Goal: Task Accomplishment & Management: Manage account settings

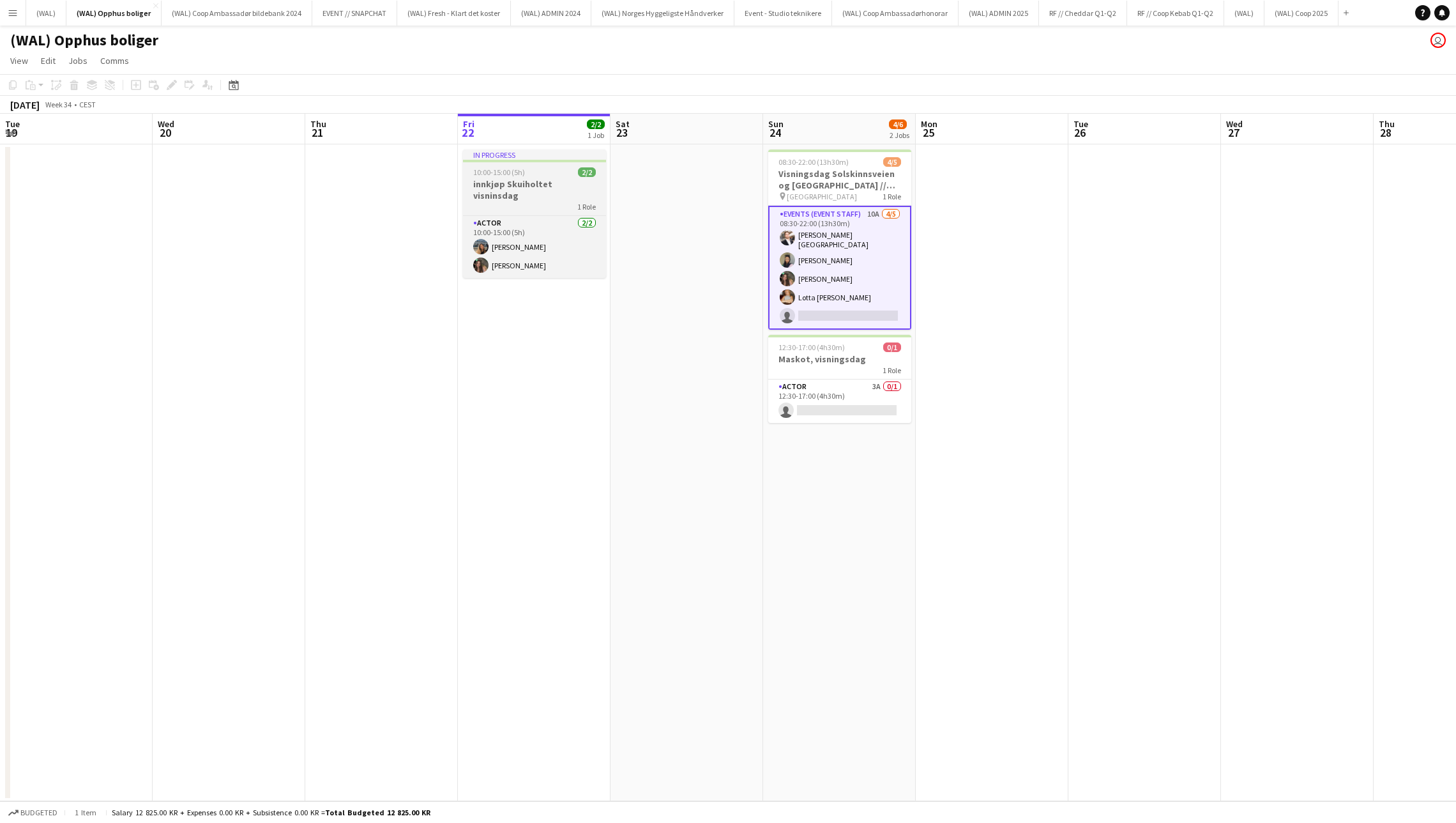
scroll to position [0, 304]
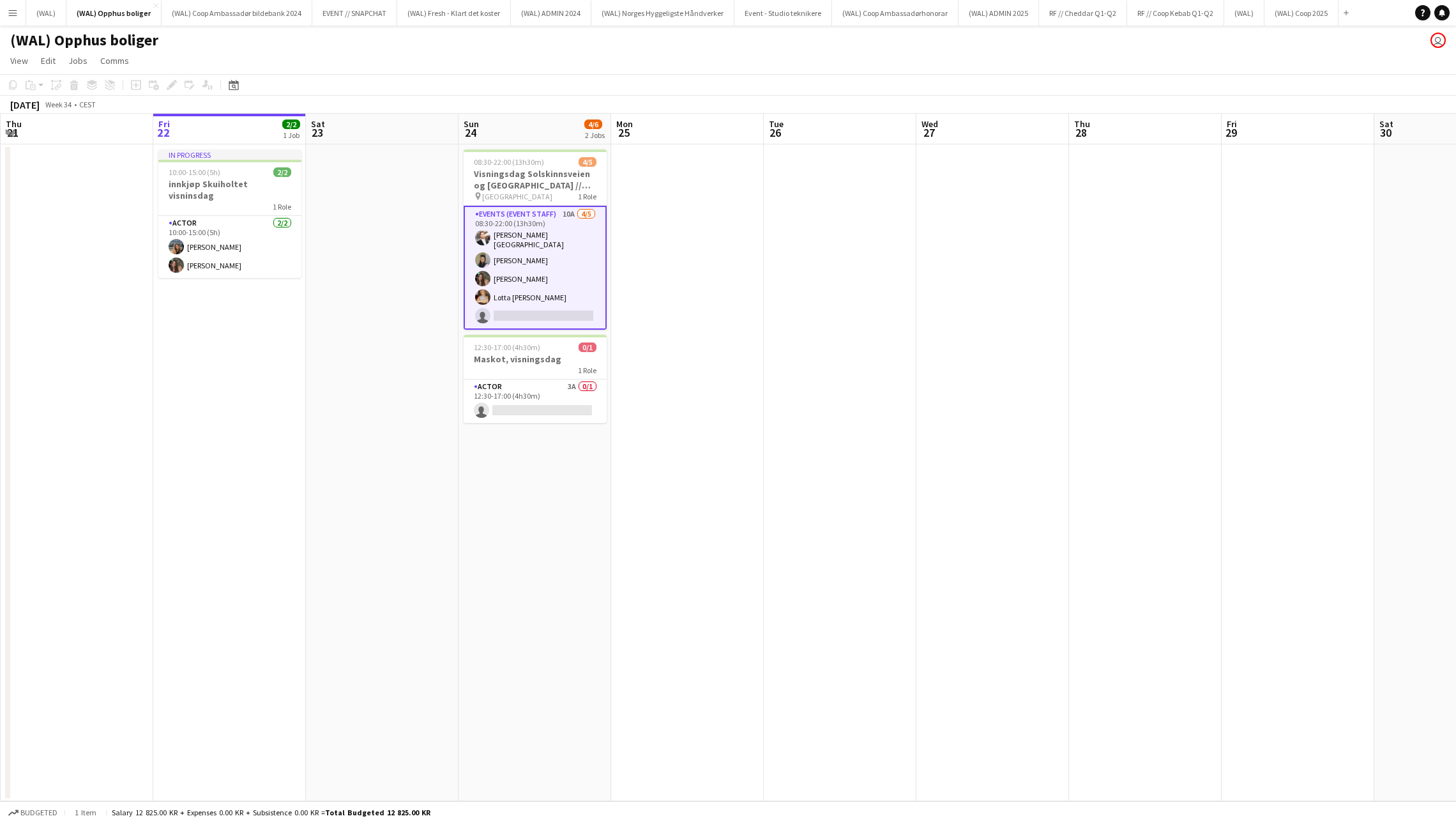
click at [696, 496] on app-date-cell at bounding box center [688, 472] width 153 height 657
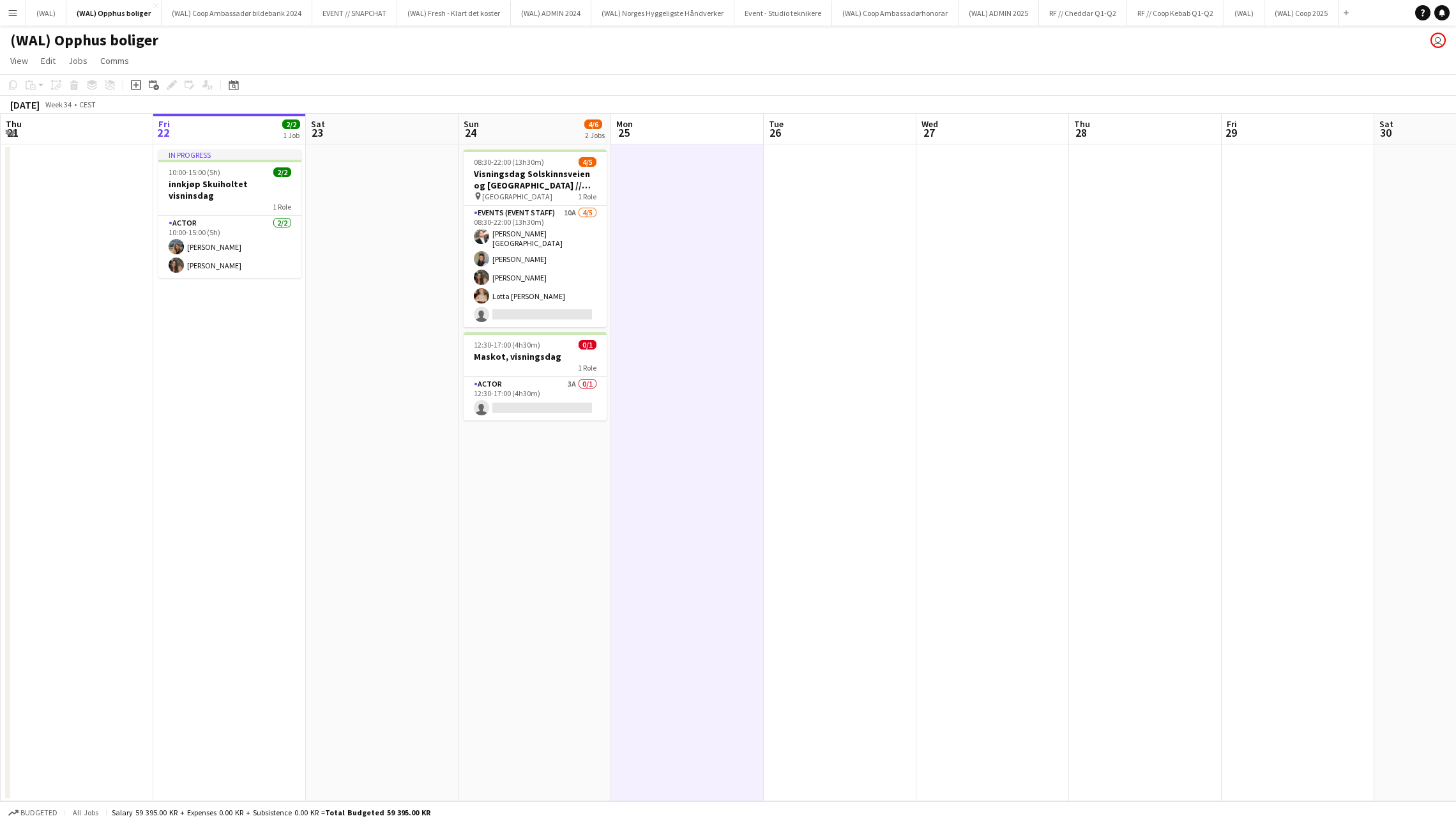
scroll to position [0, 290]
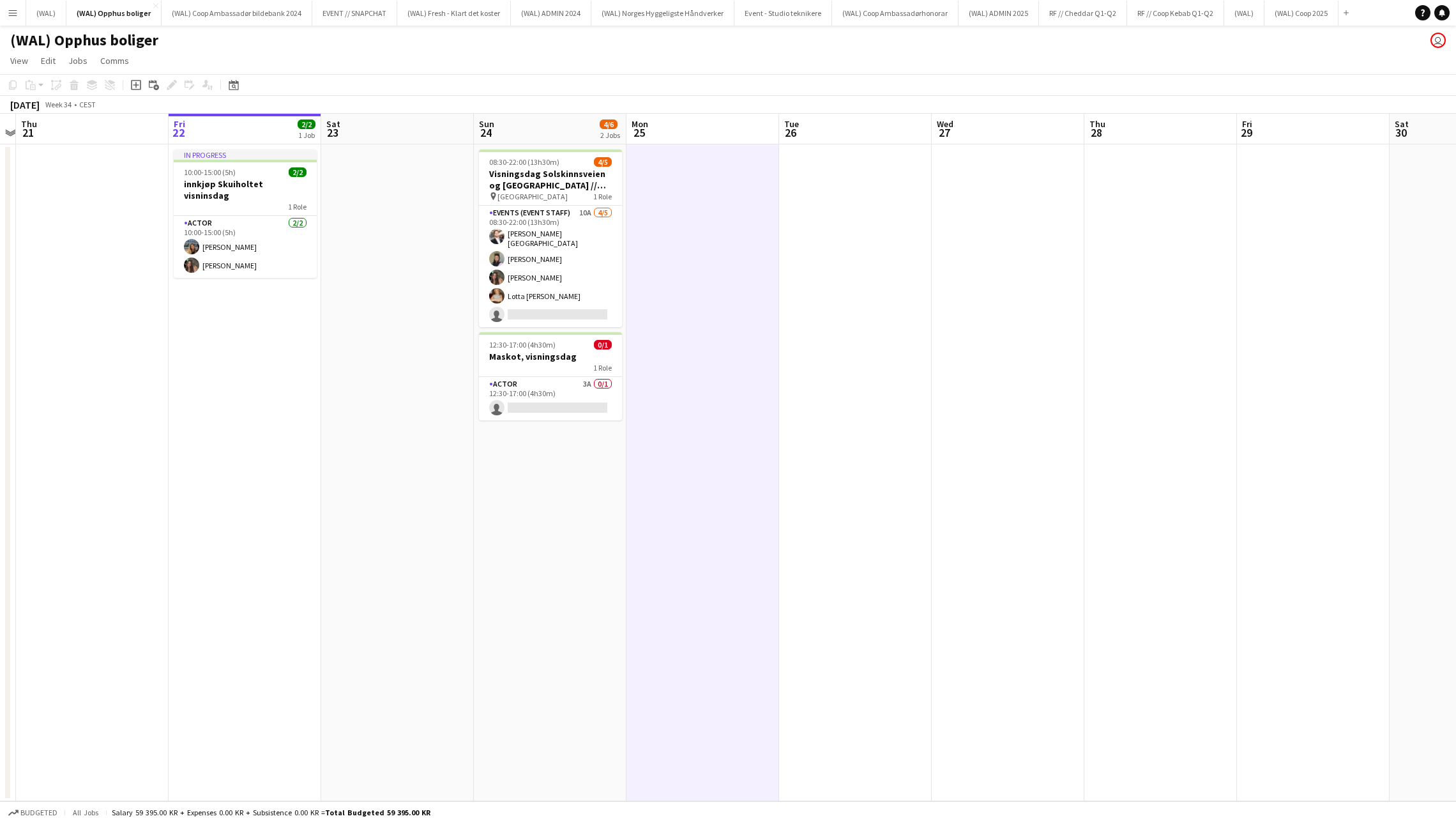
click at [538, 481] on app-date-cell "08:30-22:00 (13h30m) 4/5 Visningsdag Solskinnsveien og [GEOGRAPHIC_DATA] // Opp…" at bounding box center [550, 472] width 153 height 657
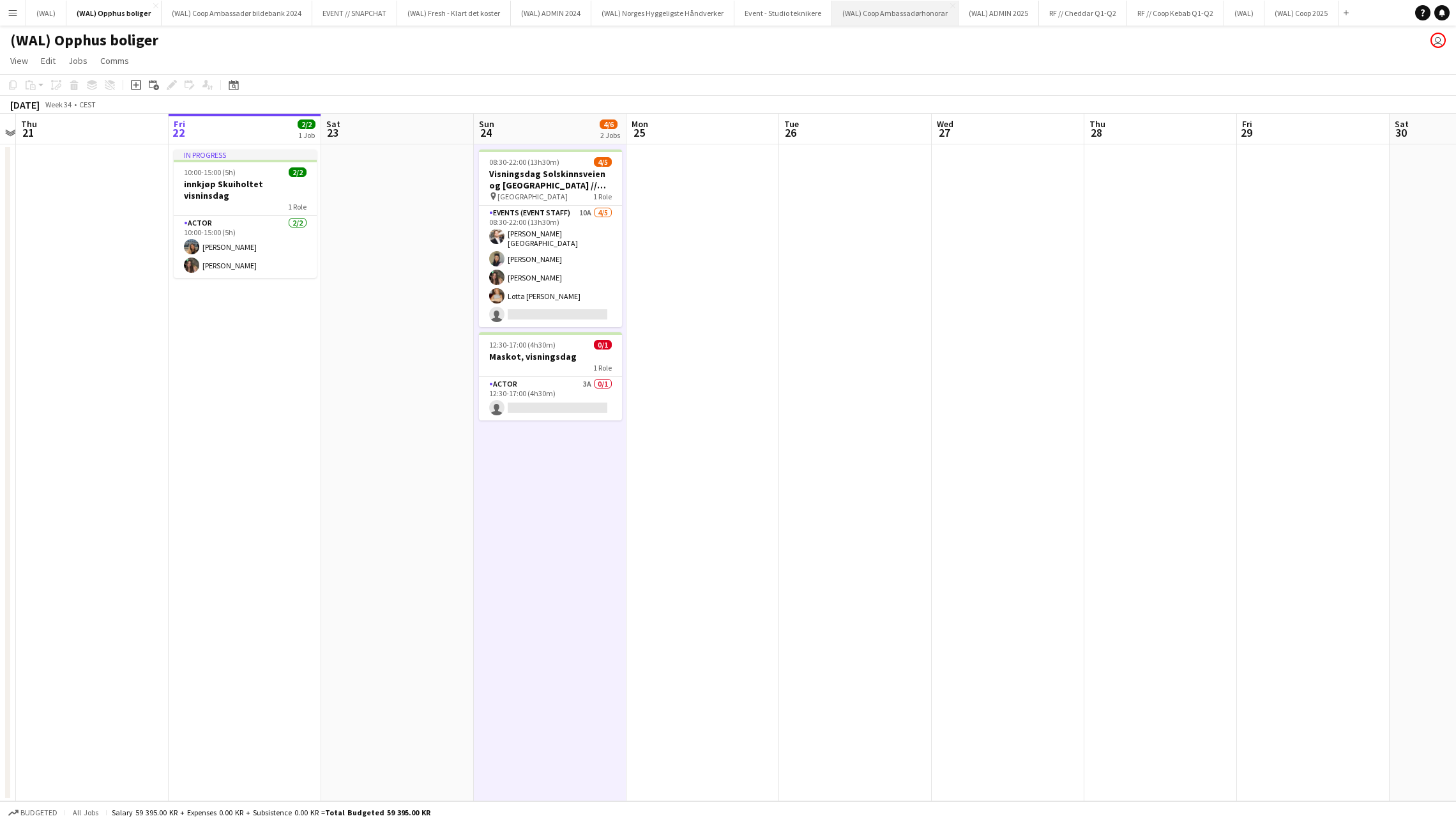
click at [880, 15] on button "(WAL) Coop Ambassadørhonorar Close" at bounding box center [895, 13] width 126 height 25
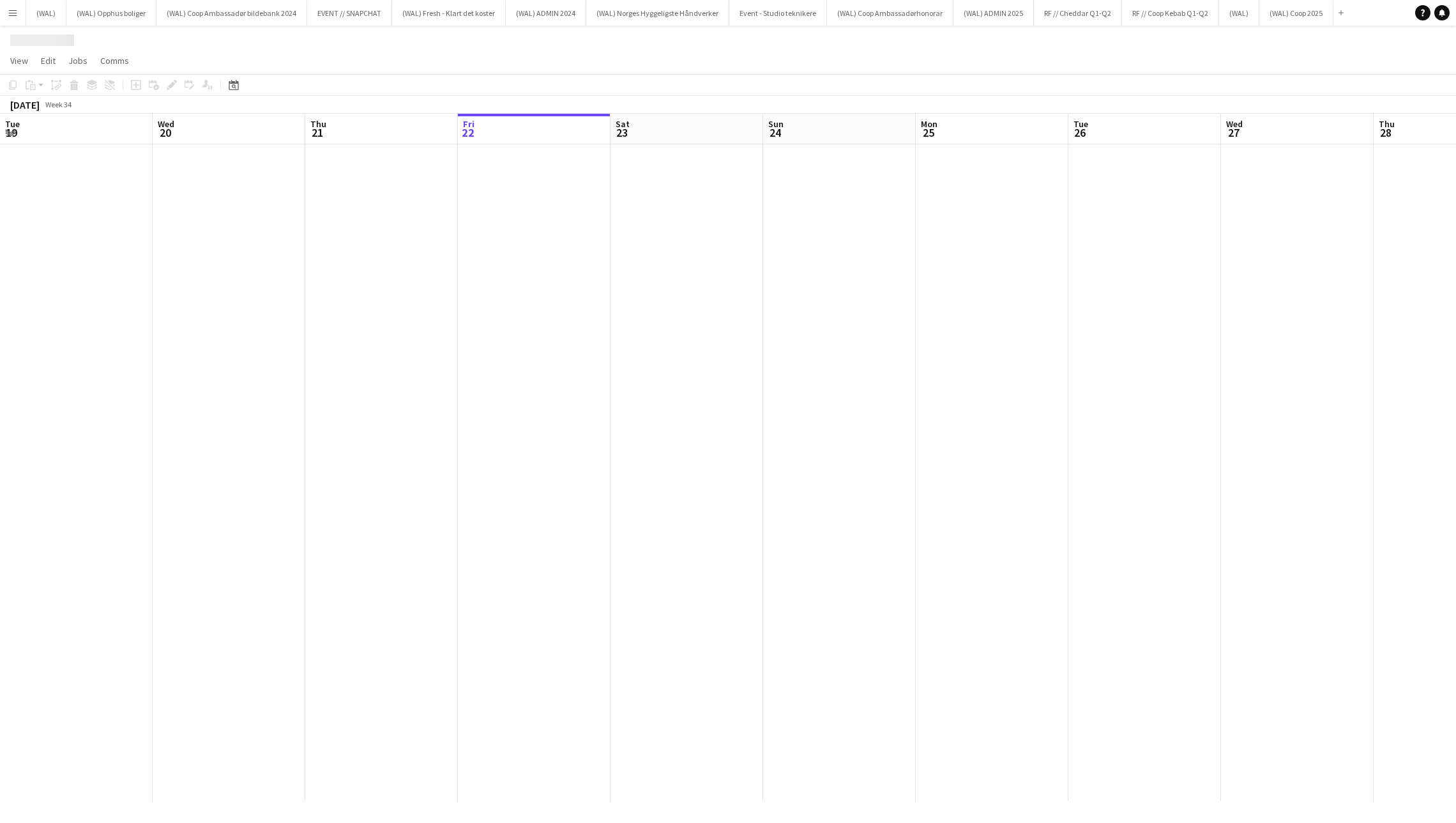
scroll to position [0, 304]
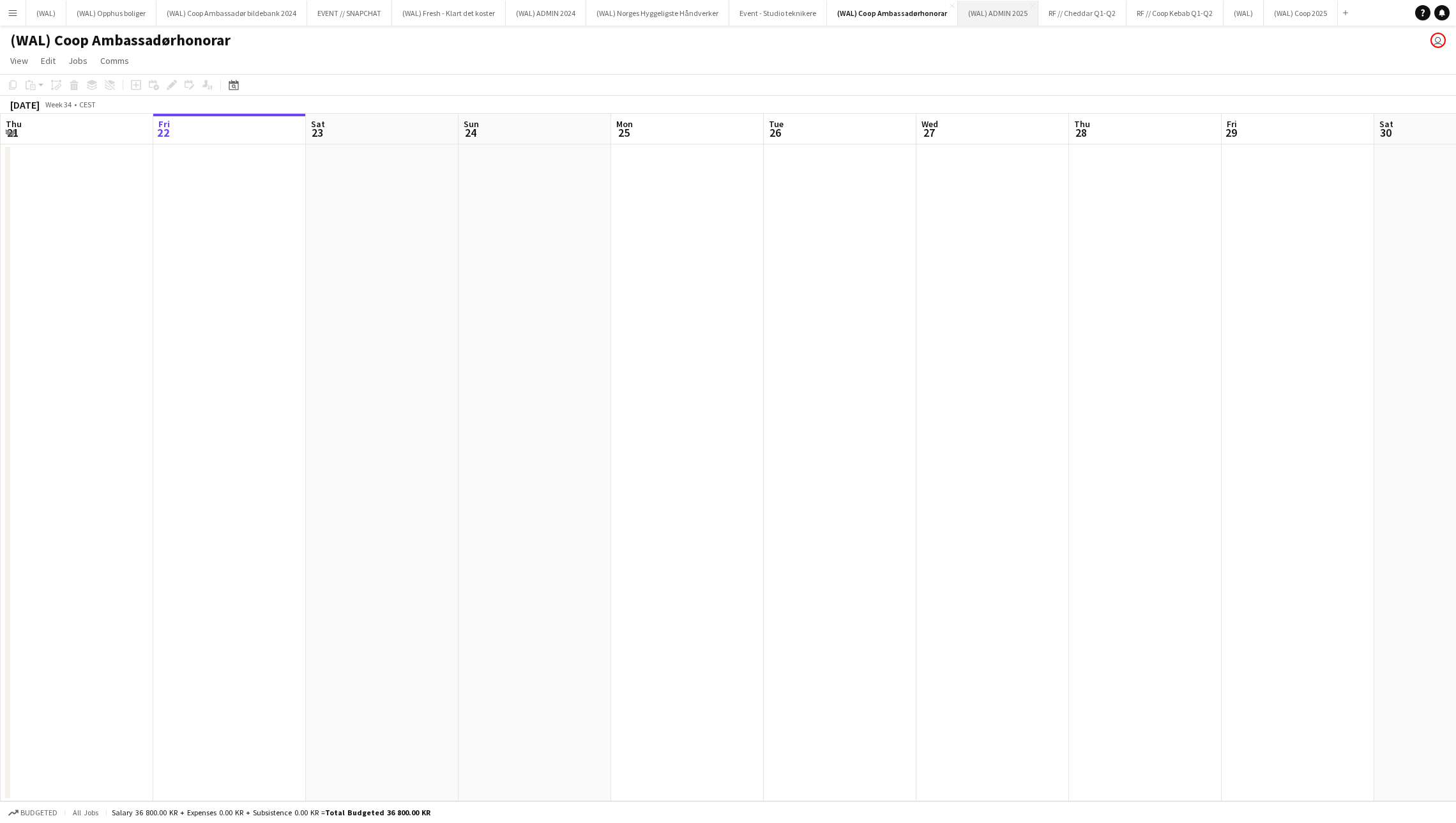
click at [1006, 15] on button "(WAL) ADMIN 2025 Close" at bounding box center [998, 13] width 81 height 25
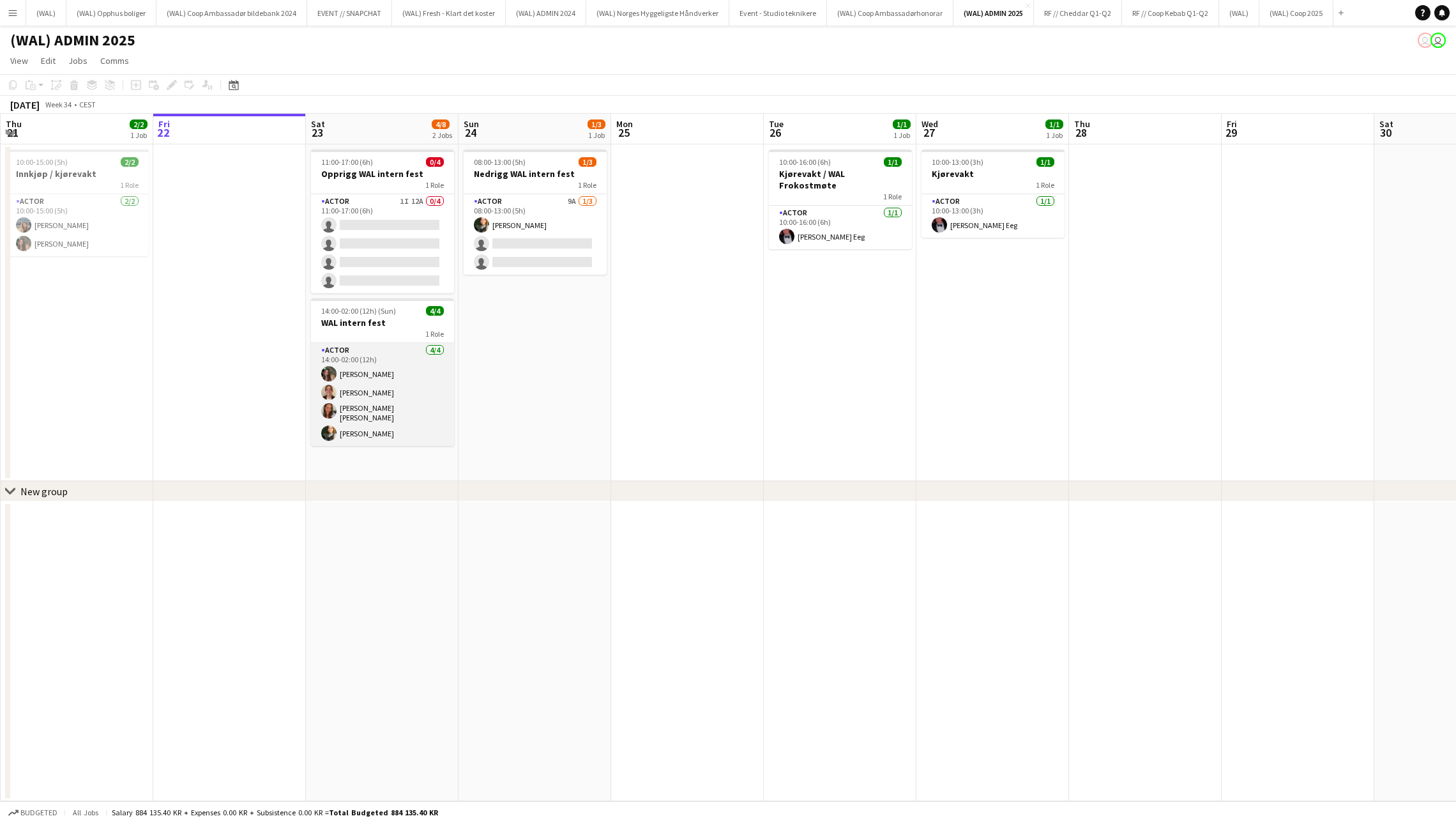
click at [416, 371] on app-card-role "Actor [DATE] 14:00-02:00 (12h) [PERSON_NAME] [PERSON_NAME] [PERSON_NAME] [PERSO…" at bounding box center [382, 394] width 144 height 103
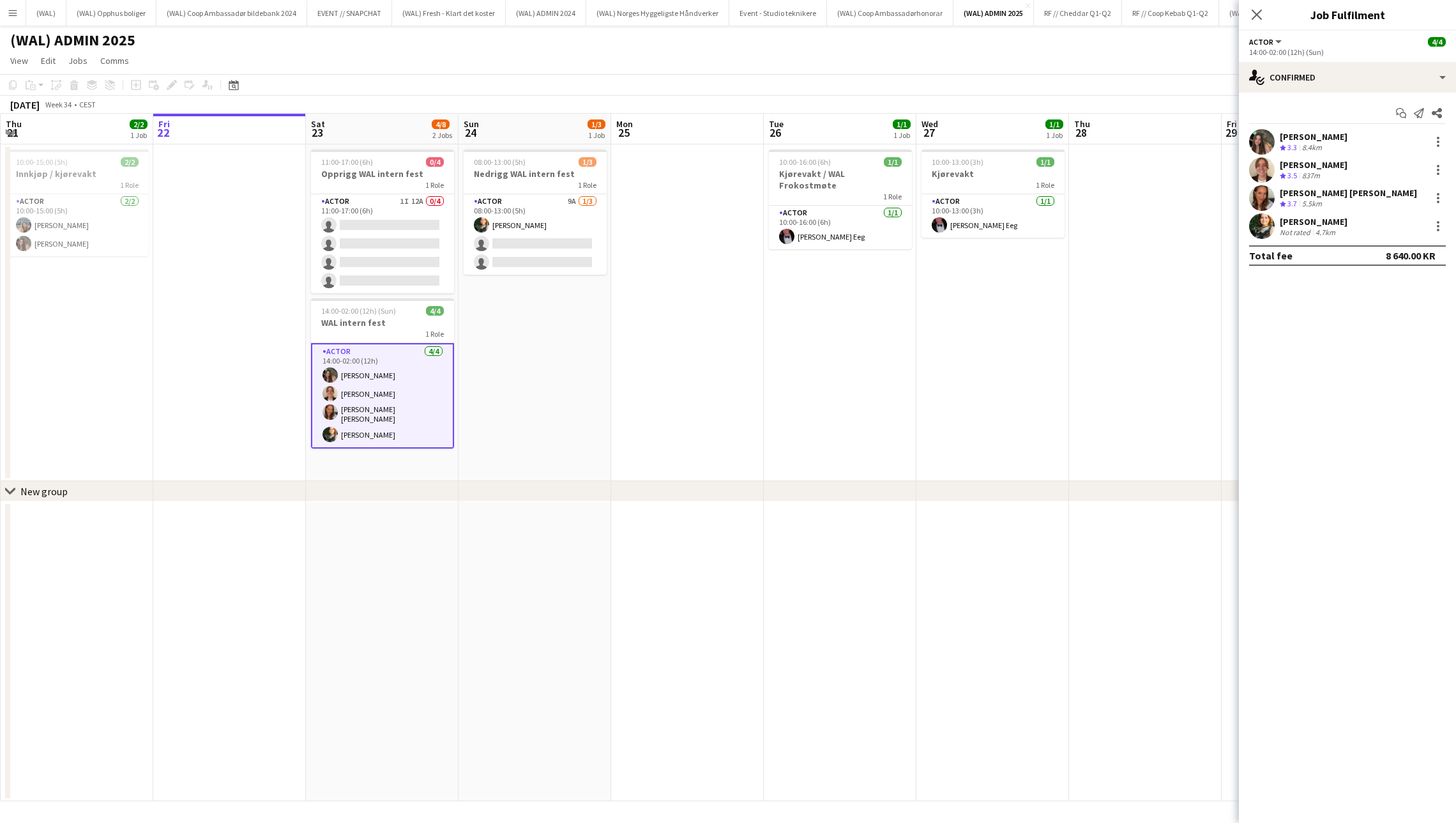
click at [1326, 233] on div "4.7km" at bounding box center [1325, 232] width 25 height 10
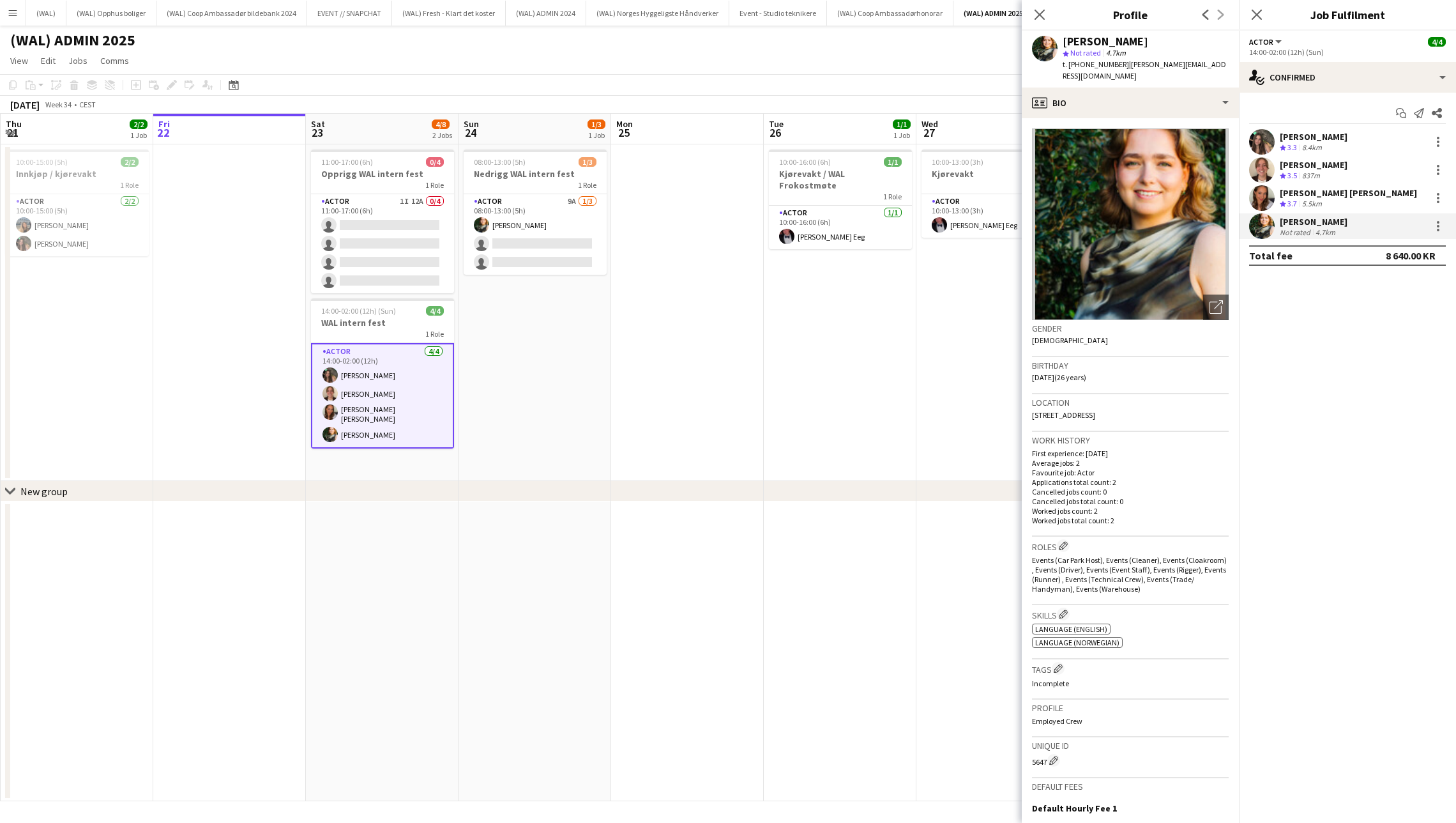
click at [1323, 199] on div "5.5km" at bounding box center [1312, 204] width 25 height 11
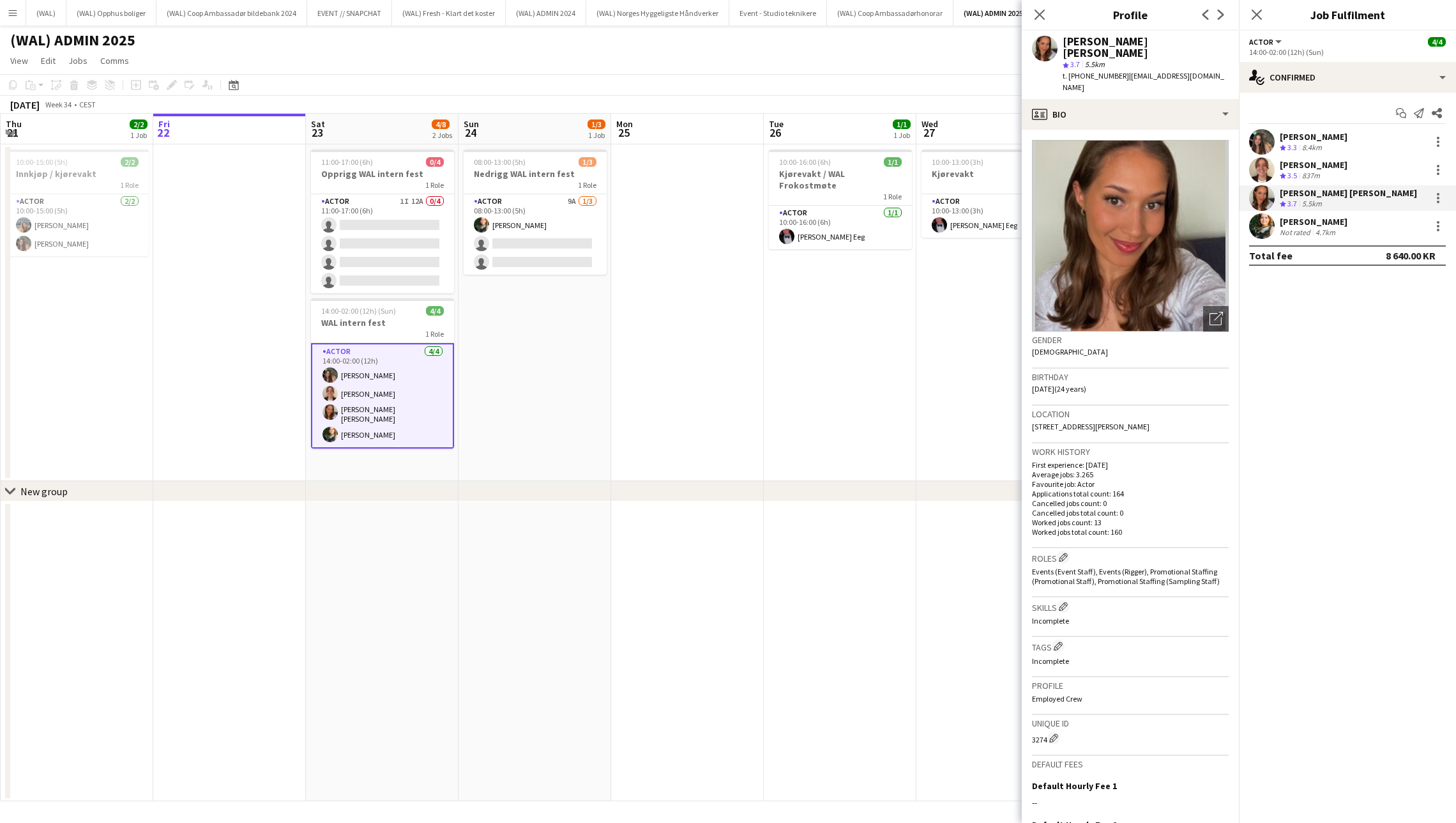
click at [1326, 177] on div "Crew rating 3.5 837m" at bounding box center [1313, 176] width 68 height 11
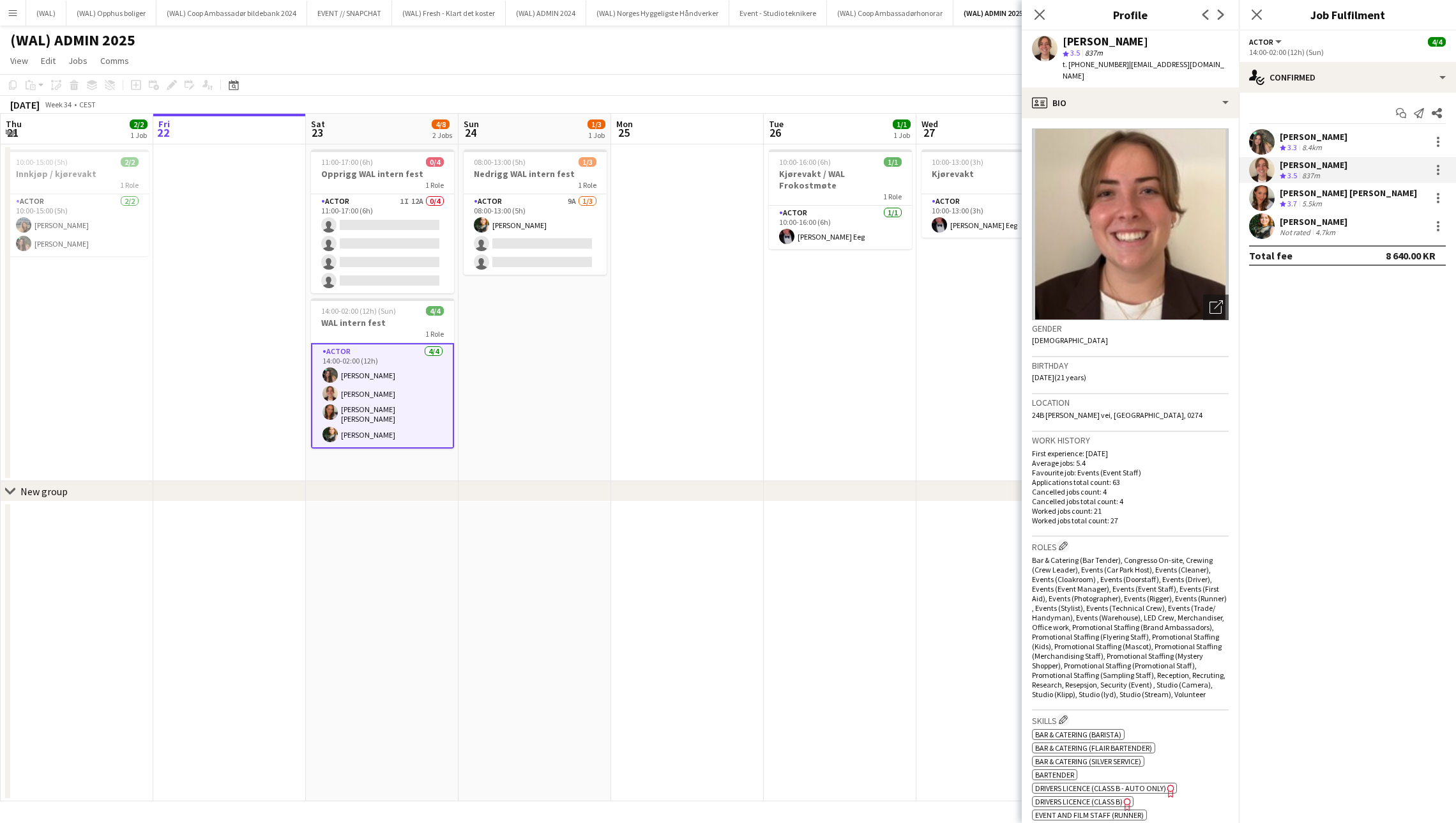
click at [1334, 139] on div "[PERSON_NAME] Crew rating 3.3 8.4km" at bounding box center [1347, 142] width 217 height 25
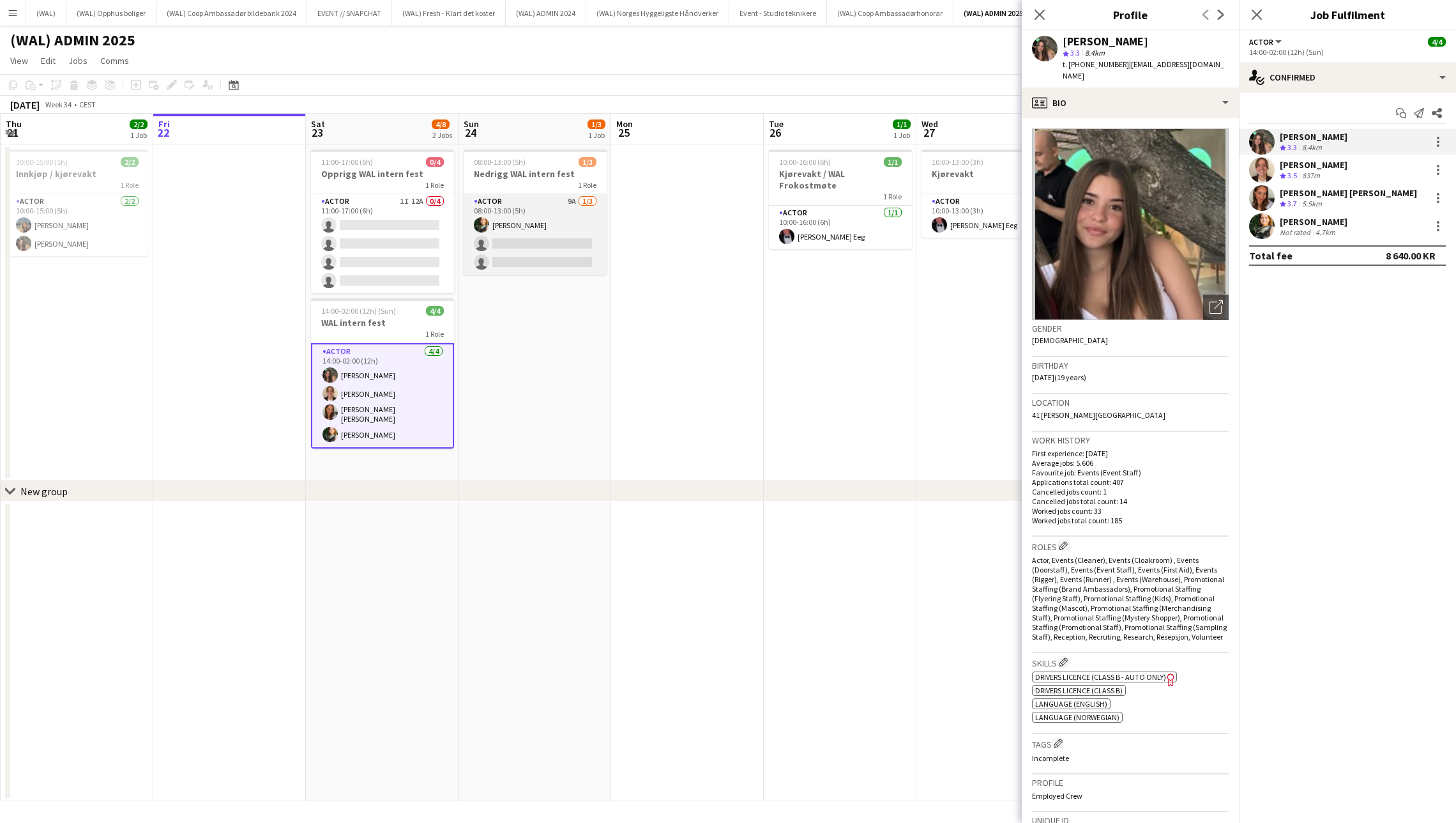
click at [500, 246] on app-card-role "Actor 9A [DATE] 08:00-13:00 (5h) [PERSON_NAME] single-neutral-actions single-ne…" at bounding box center [536, 234] width 144 height 81
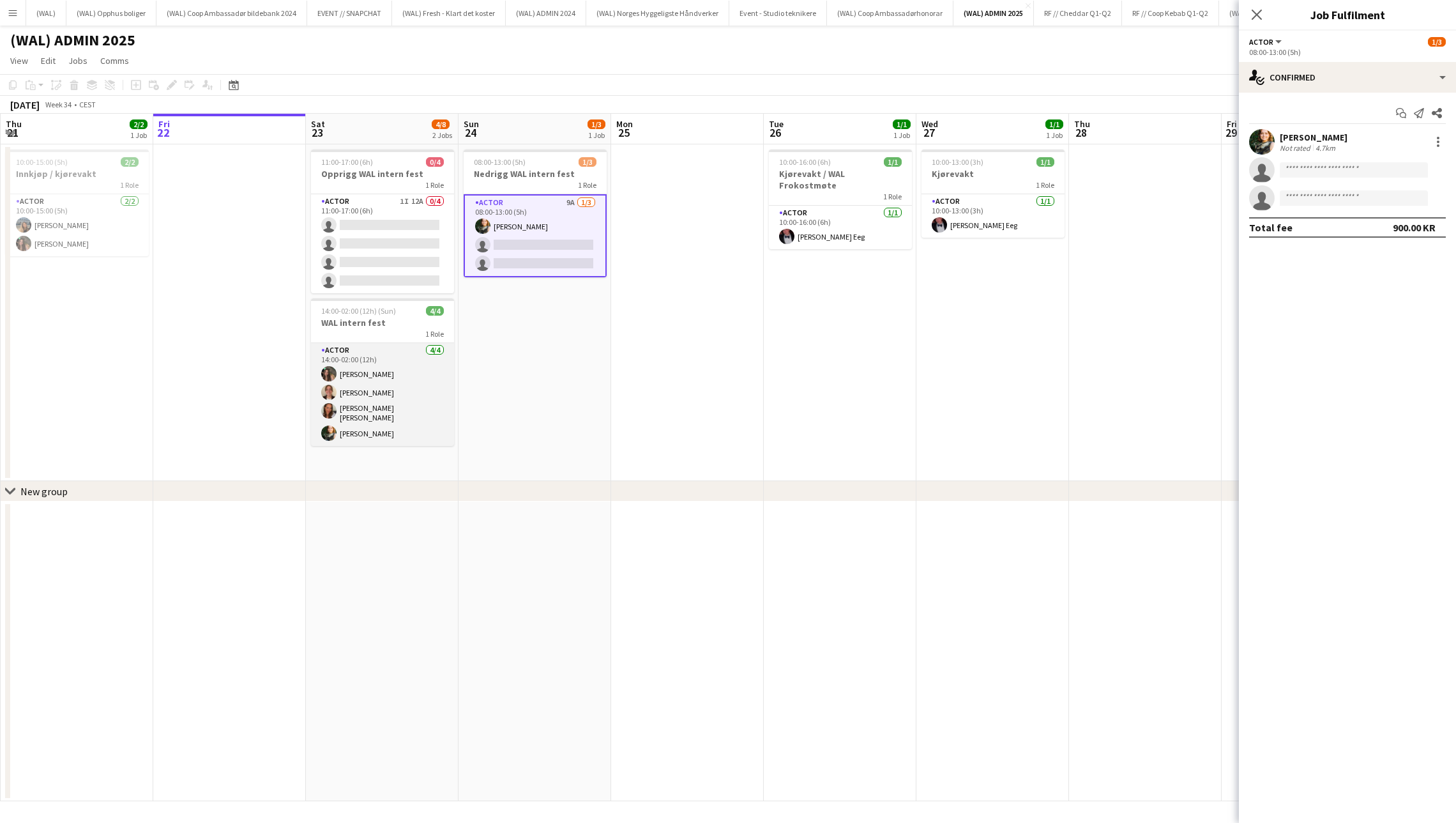
click at [380, 391] on app-card-role "Actor [DATE] 14:00-02:00 (12h) [PERSON_NAME] [PERSON_NAME] [PERSON_NAME] [PERSO…" at bounding box center [382, 394] width 144 height 103
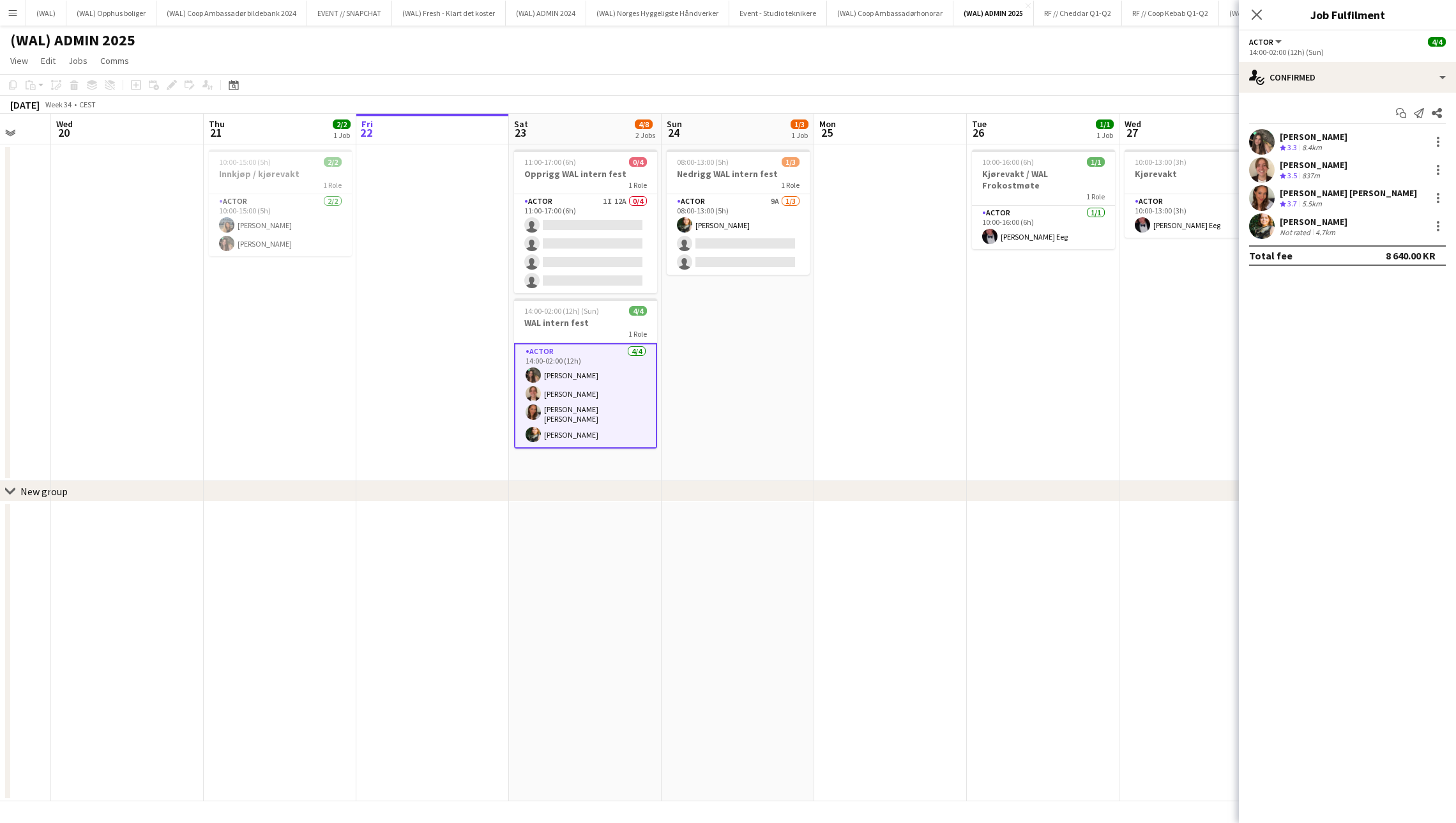
scroll to position [0, 403]
click at [312, 223] on app-card-role "Actor [DATE] 10:00-15:00 (5h) [PERSON_NAME] [PERSON_NAME]" at bounding box center [283, 225] width 144 height 62
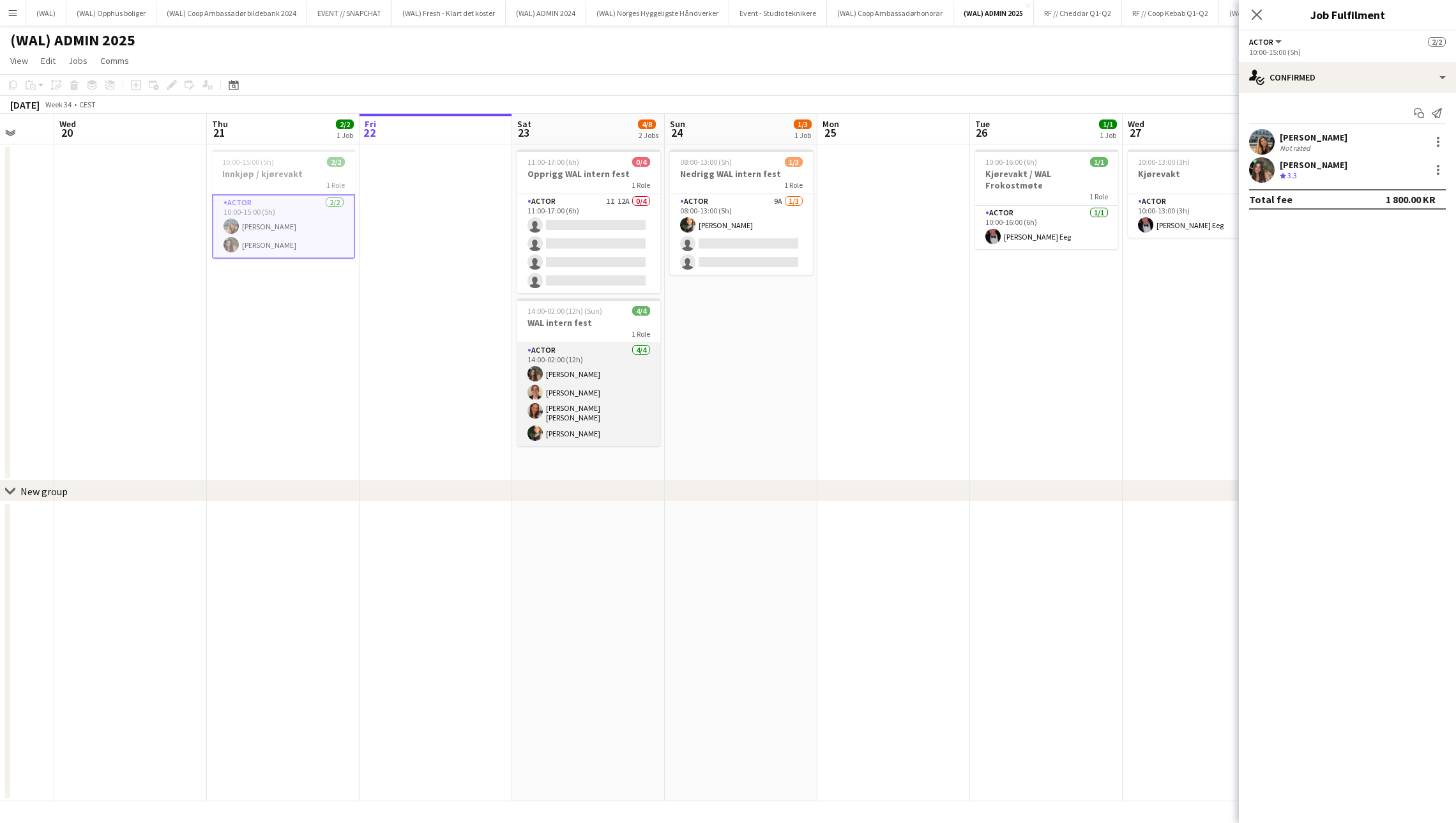
click at [579, 415] on app-card-role "Actor [DATE] 14:00-02:00 (12h) [PERSON_NAME] [PERSON_NAME] [PERSON_NAME] [PERSO…" at bounding box center [589, 394] width 144 height 103
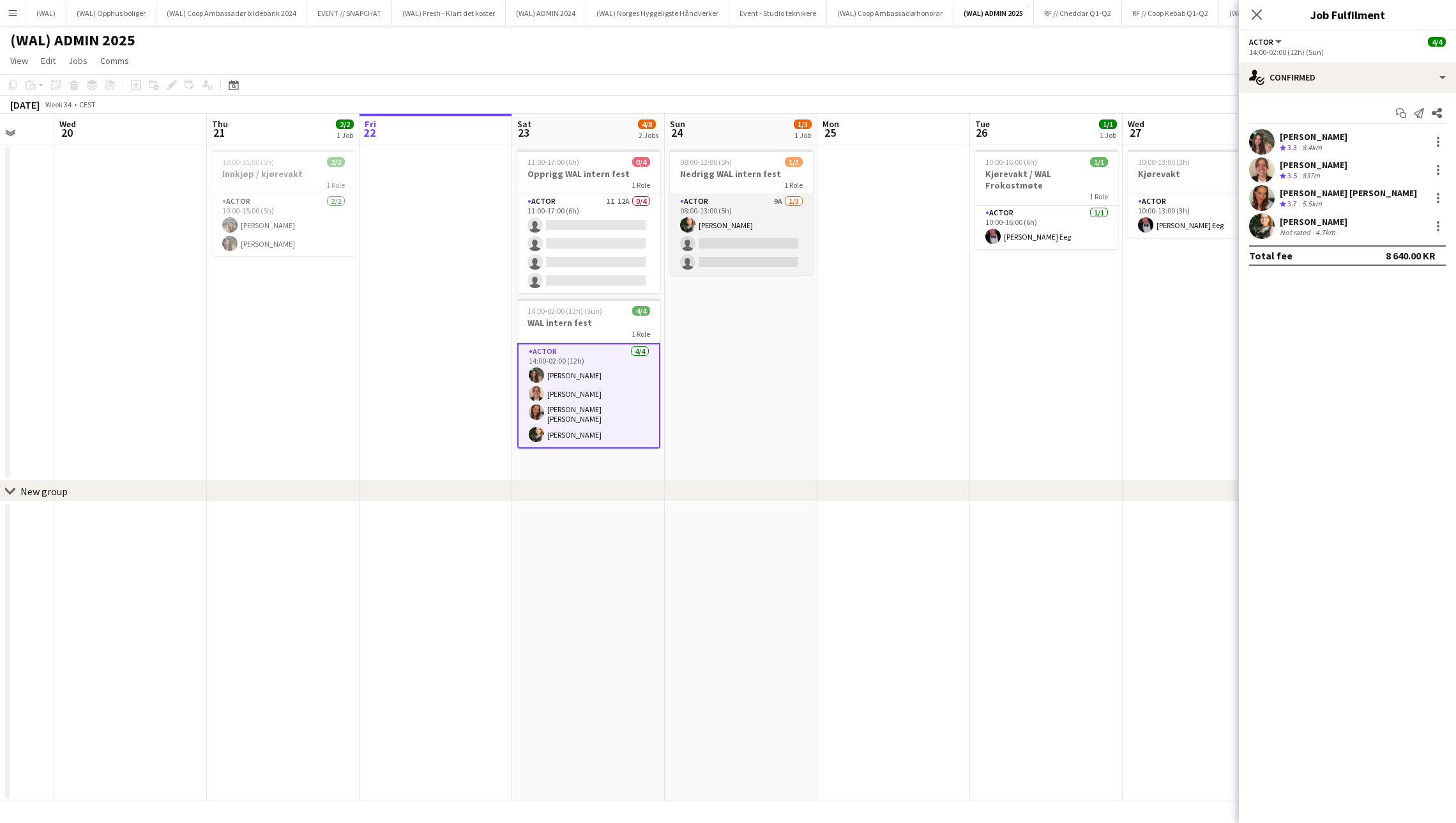
click at [728, 232] on app-card-role "Actor 9A [DATE] 08:00-13:00 (5h) [PERSON_NAME] single-neutral-actions single-ne…" at bounding box center [742, 234] width 144 height 81
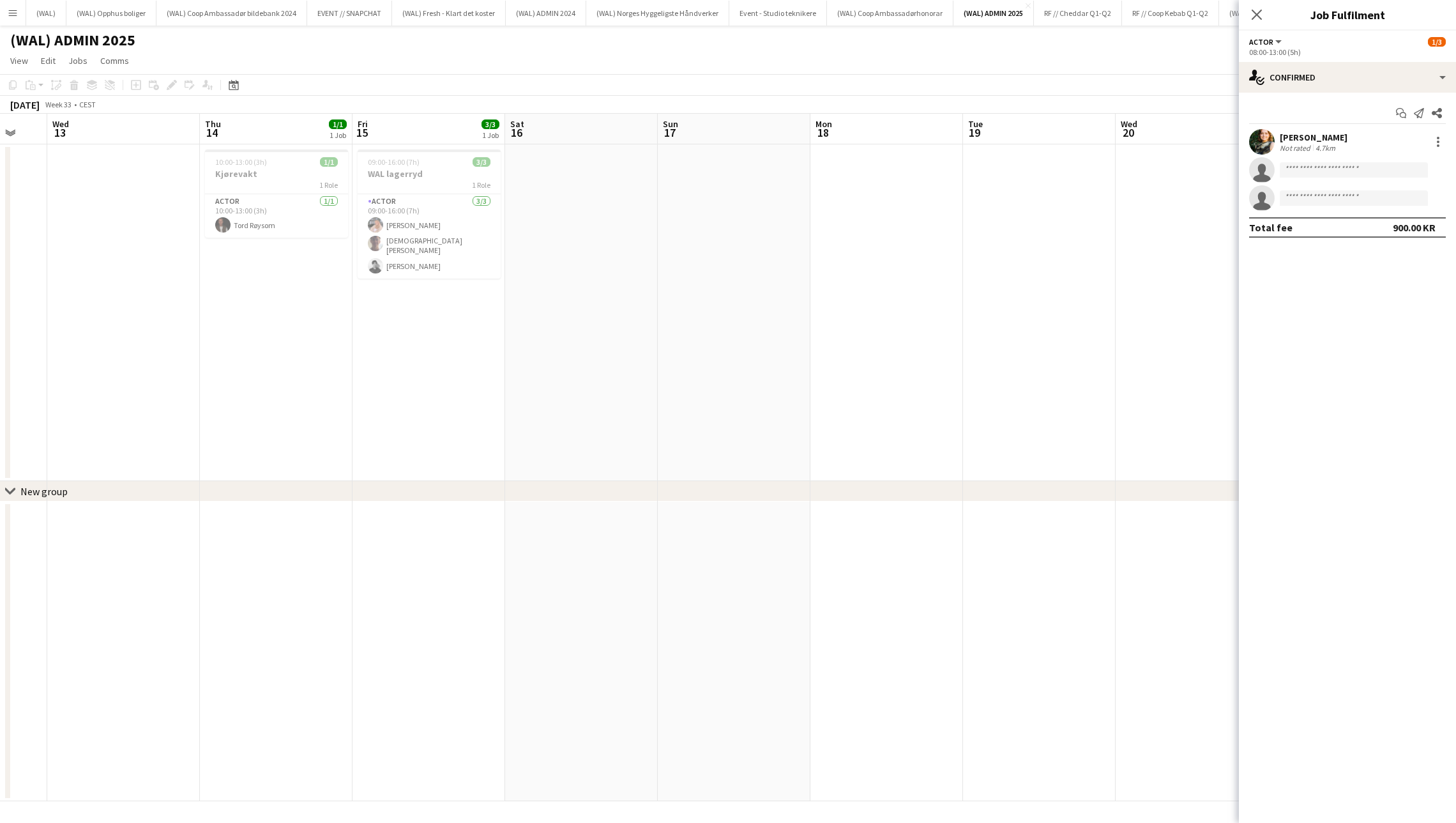
scroll to position [0, 375]
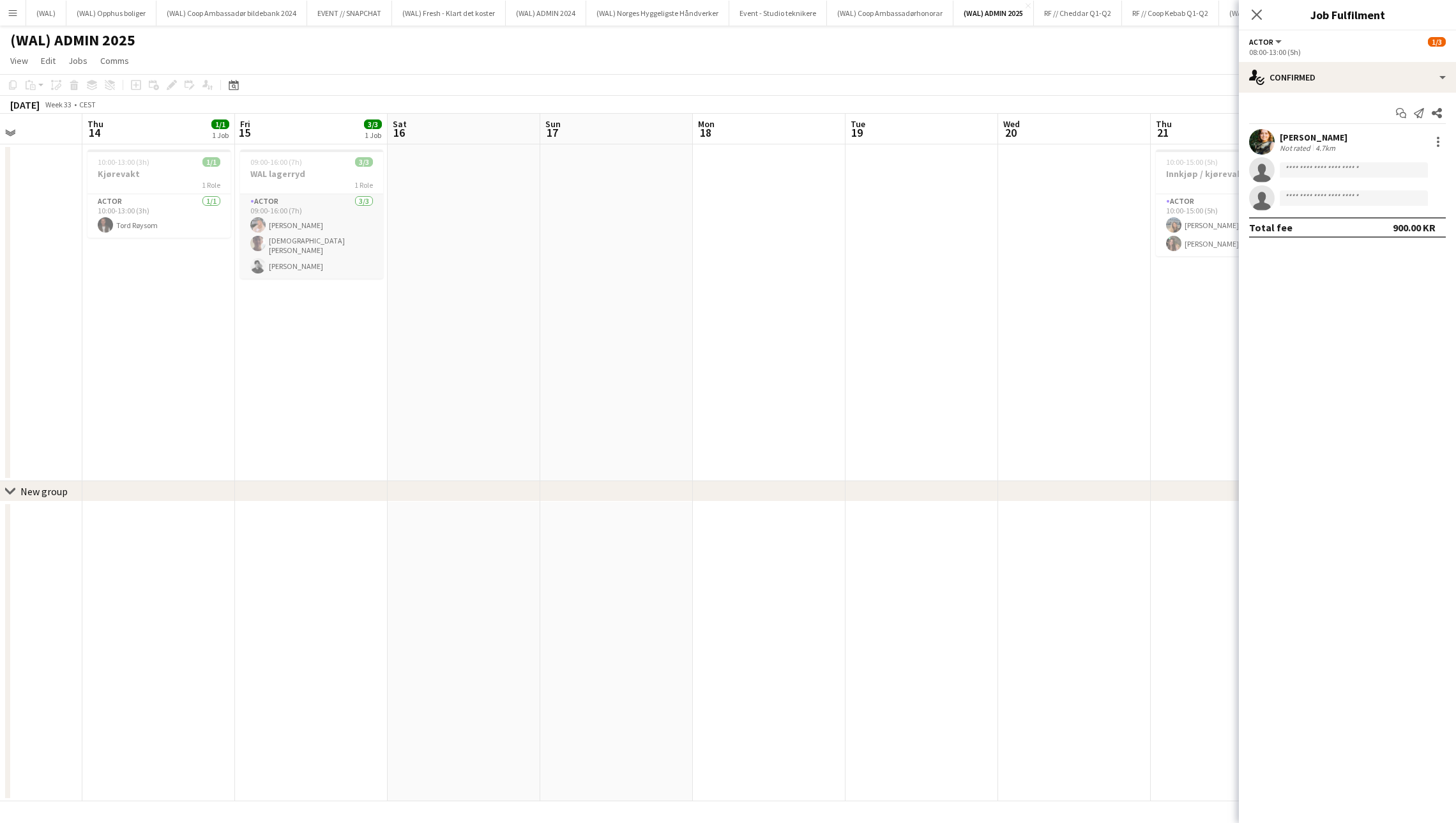
click at [292, 249] on app-card-role "Actor [DATE] 09:00-16:00 (7h) [PERSON_NAME] [PERSON_NAME] [PERSON_NAME]" at bounding box center [312, 236] width 144 height 84
click at [1307, 206] on div "9.2km" at bounding box center [1306, 212] width 25 height 11
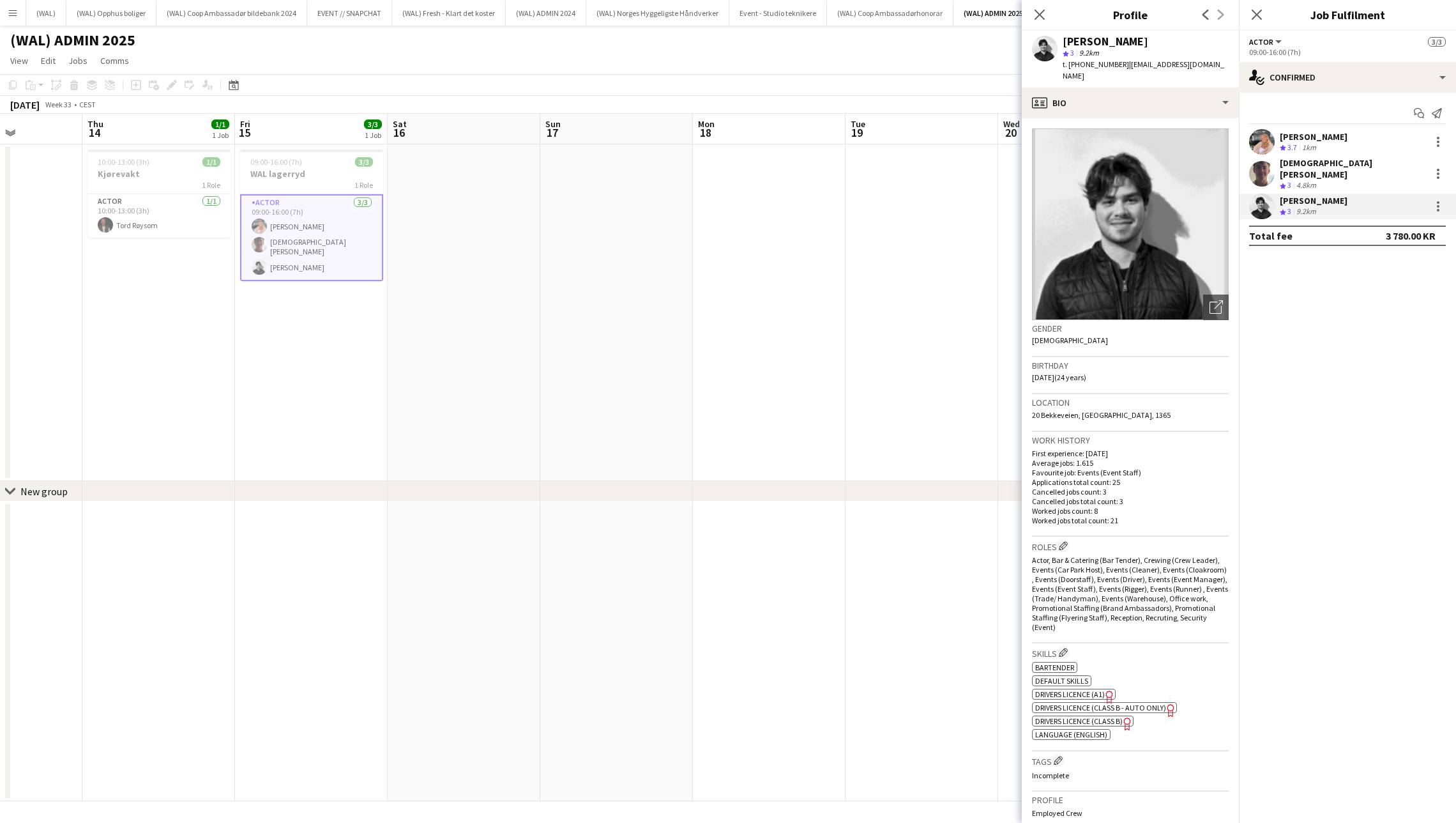
click at [1340, 169] on div "[PERSON_NAME] Crew rating 3 4.8km" at bounding box center [1347, 174] width 217 height 34
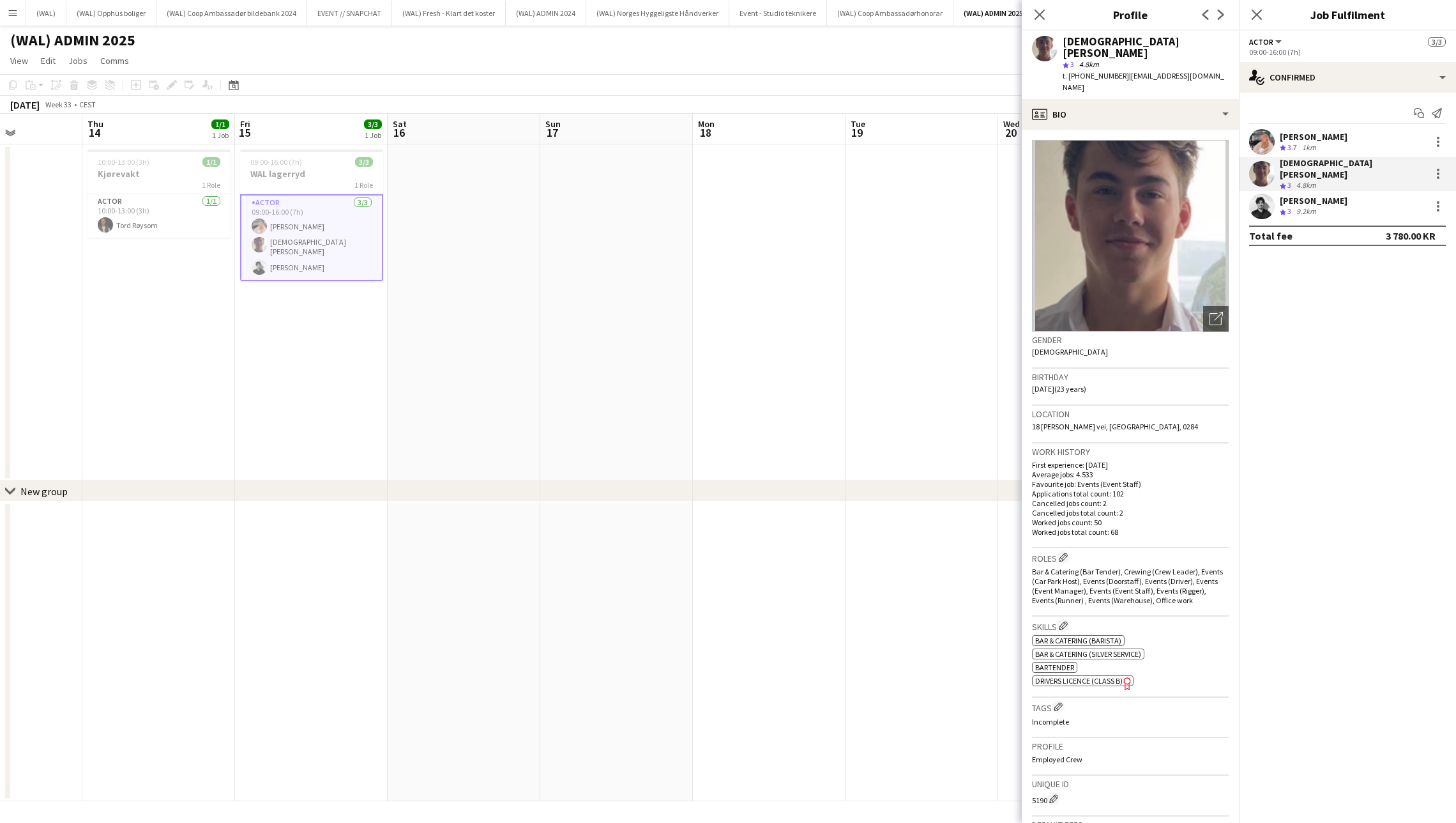
click at [1349, 141] on div "[PERSON_NAME] Crew rating 3.7 1km" at bounding box center [1347, 142] width 217 height 25
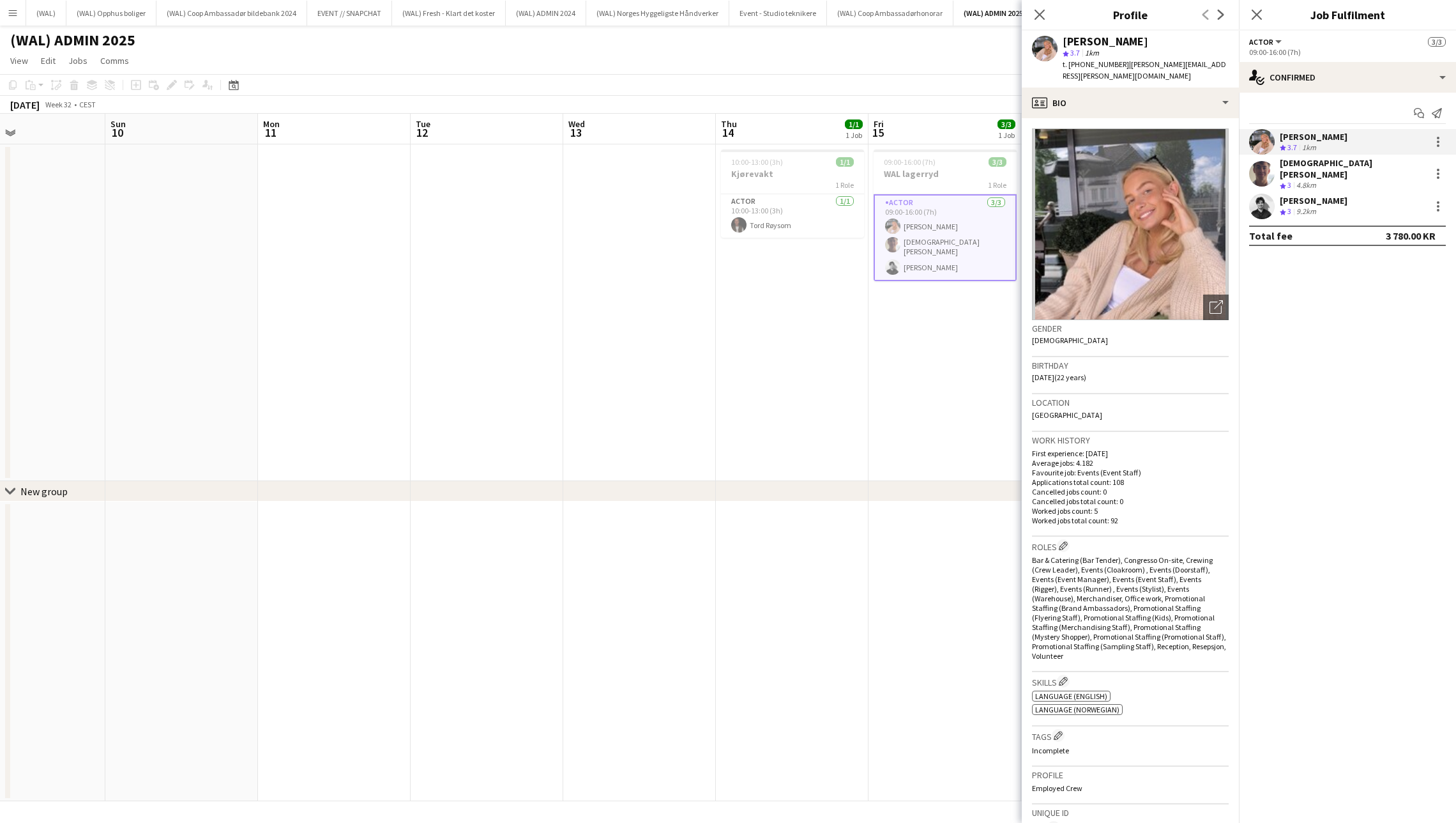
scroll to position [0, 349]
click at [317, 56] on app-page-menu "View Day view expanded Day view collapsed Month view Date picker Jump to [DATE]…" at bounding box center [728, 62] width 1456 height 25
